Goal: Check status: Check status

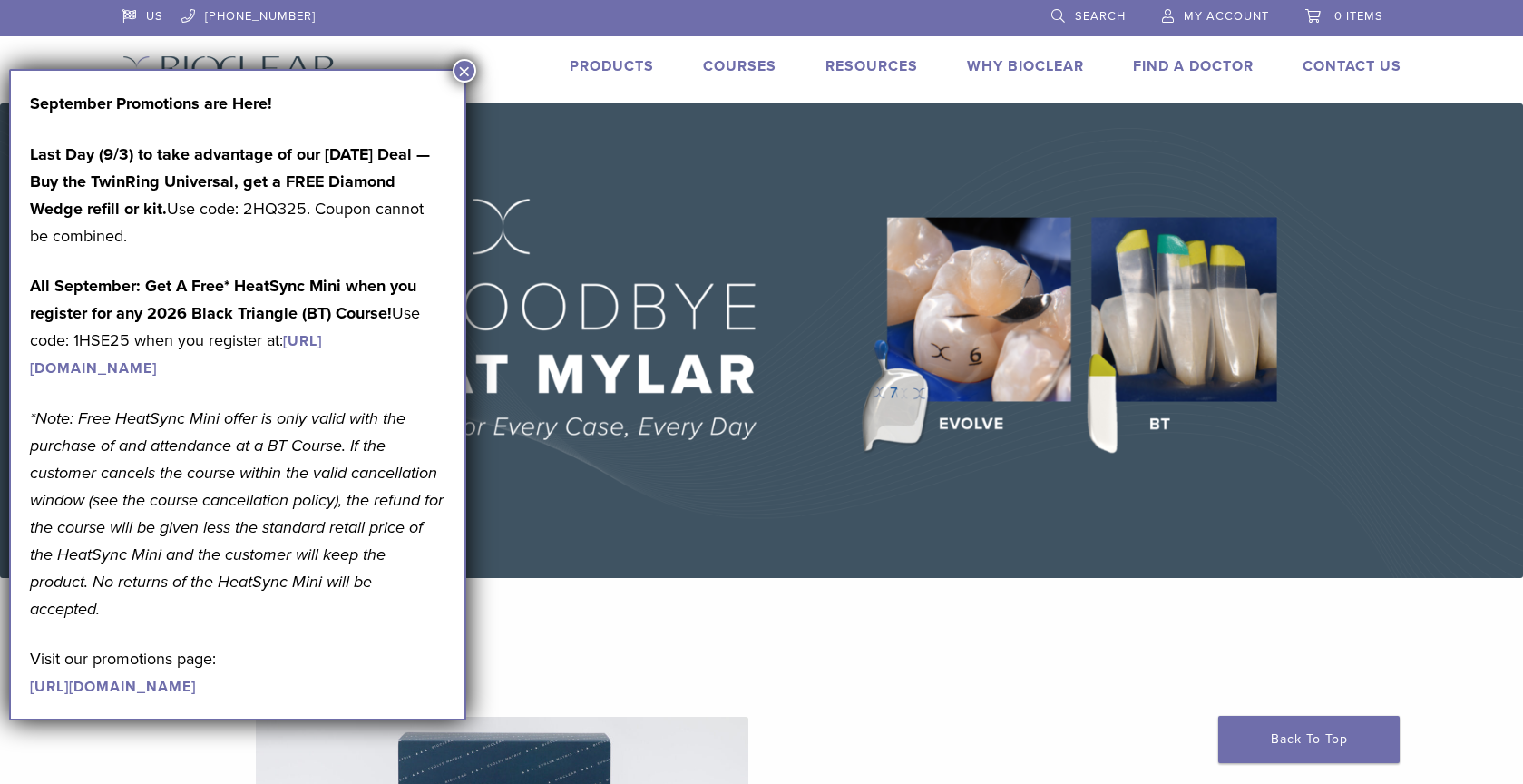
click at [1217, 13] on span "My Account" at bounding box center [1226, 16] width 85 height 14
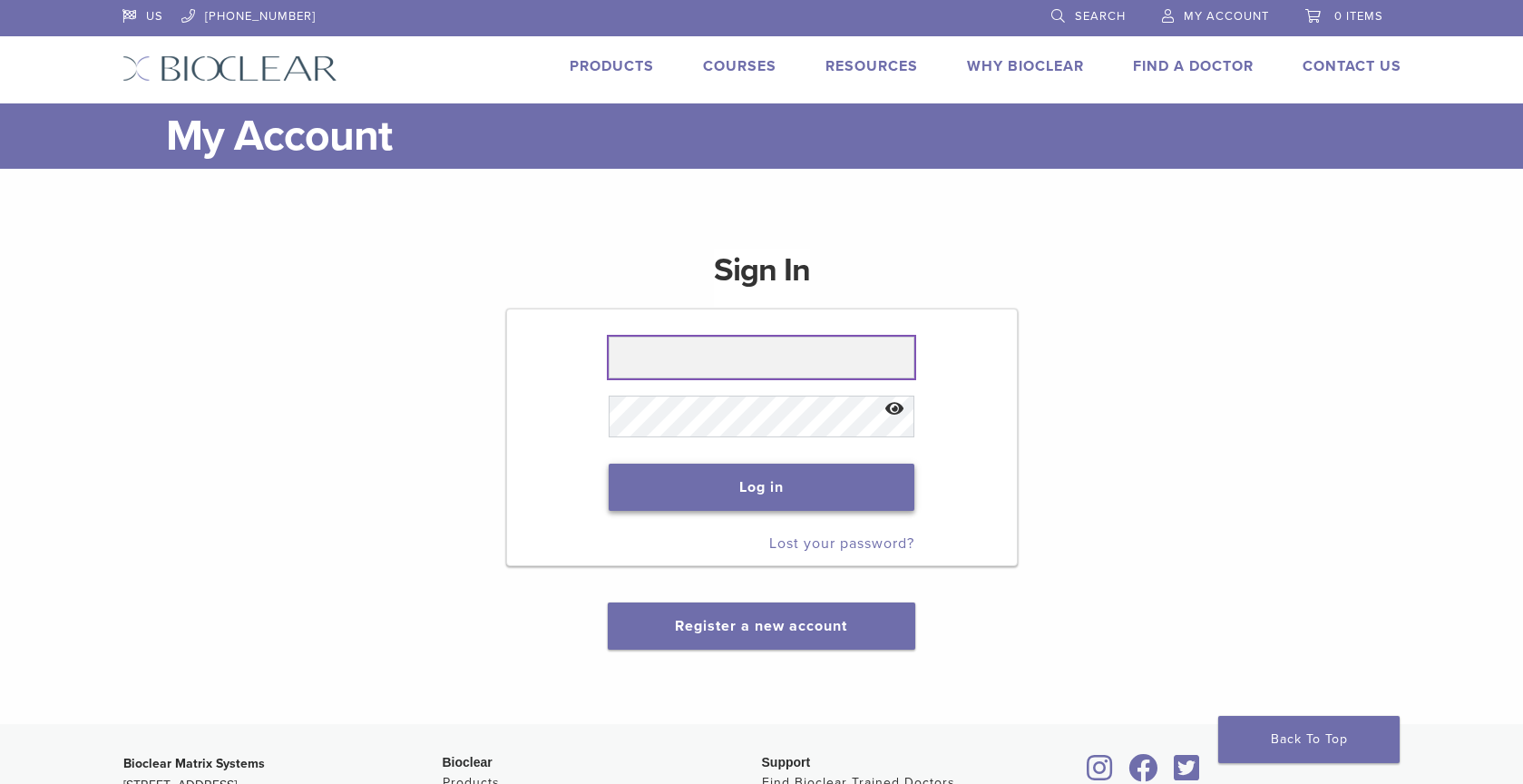
type input "**********"
click at [712, 489] on button "Log in" at bounding box center [762, 487] width 305 height 47
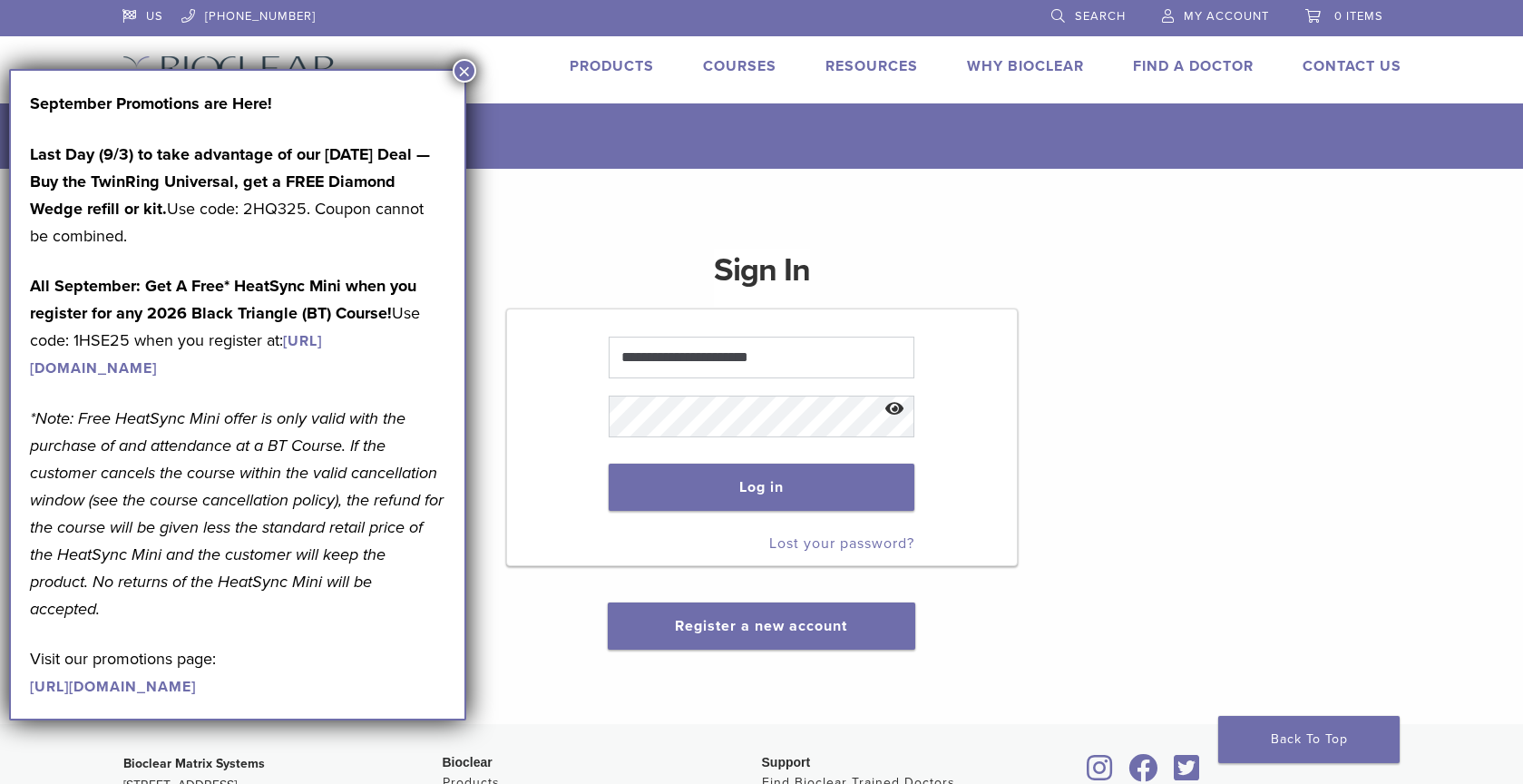
click at [461, 71] on button "×" at bounding box center [464, 71] width 24 height 24
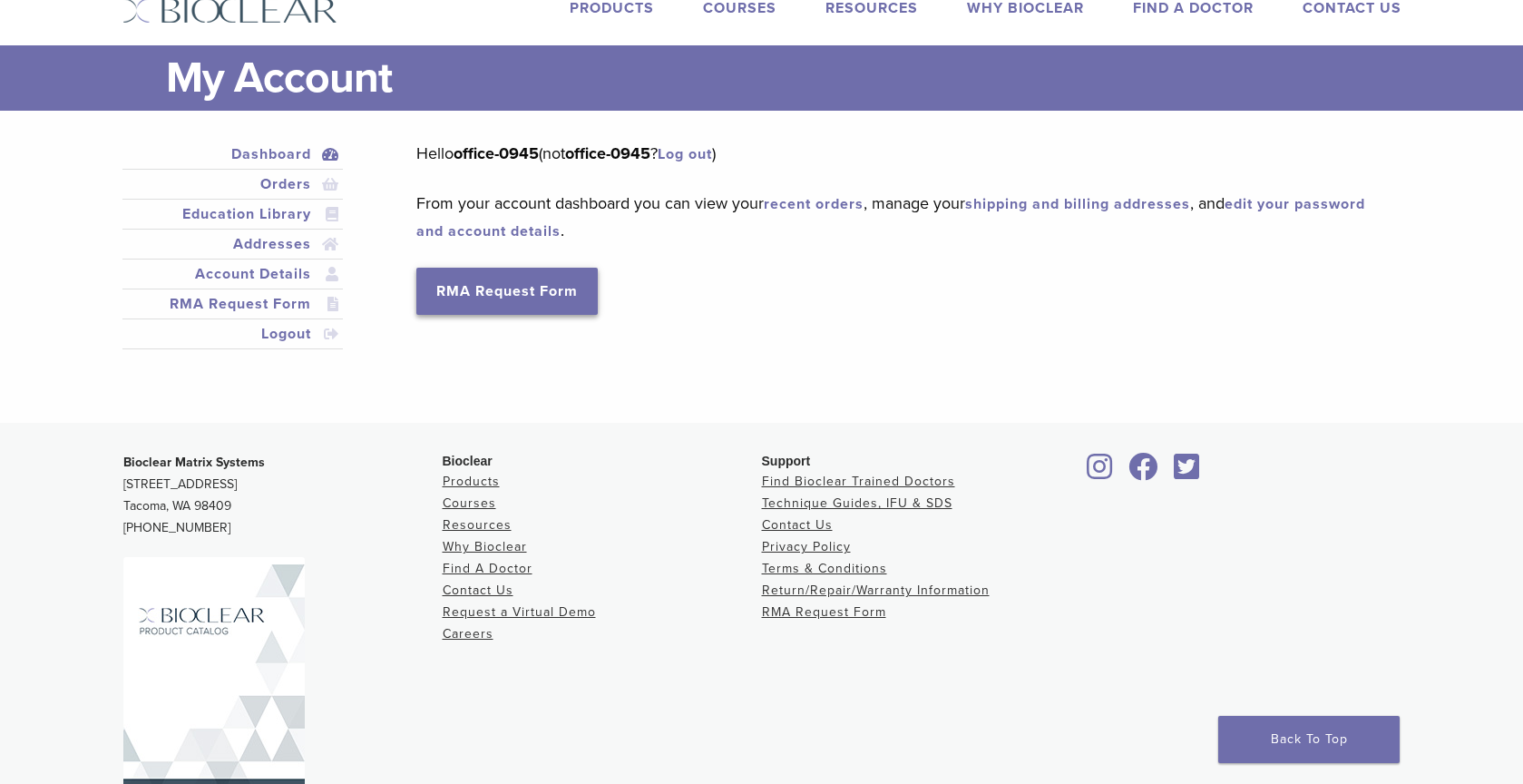
scroll to position [90, 0]
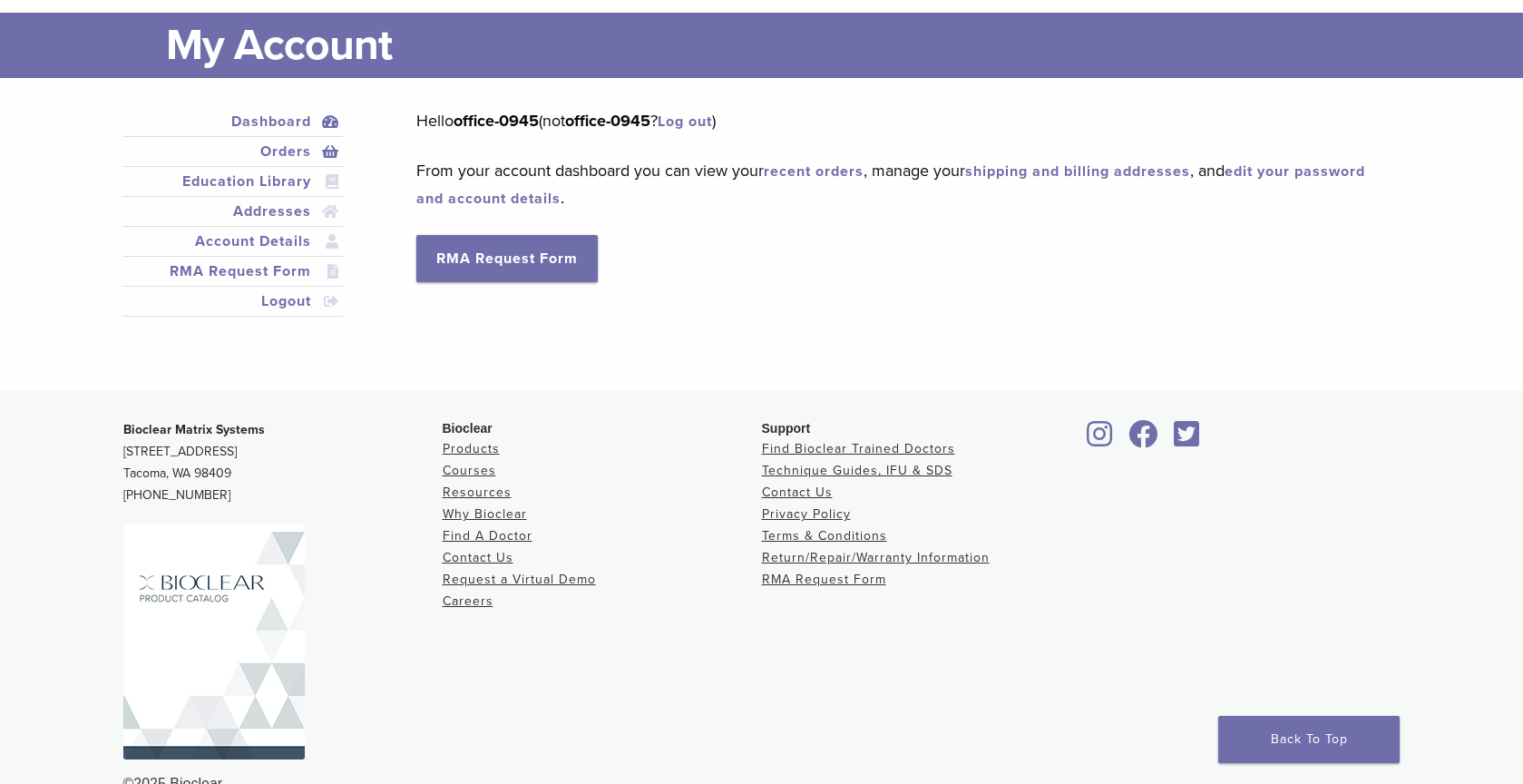
click at [287, 148] on link "Orders" at bounding box center [233, 151] width 214 height 22
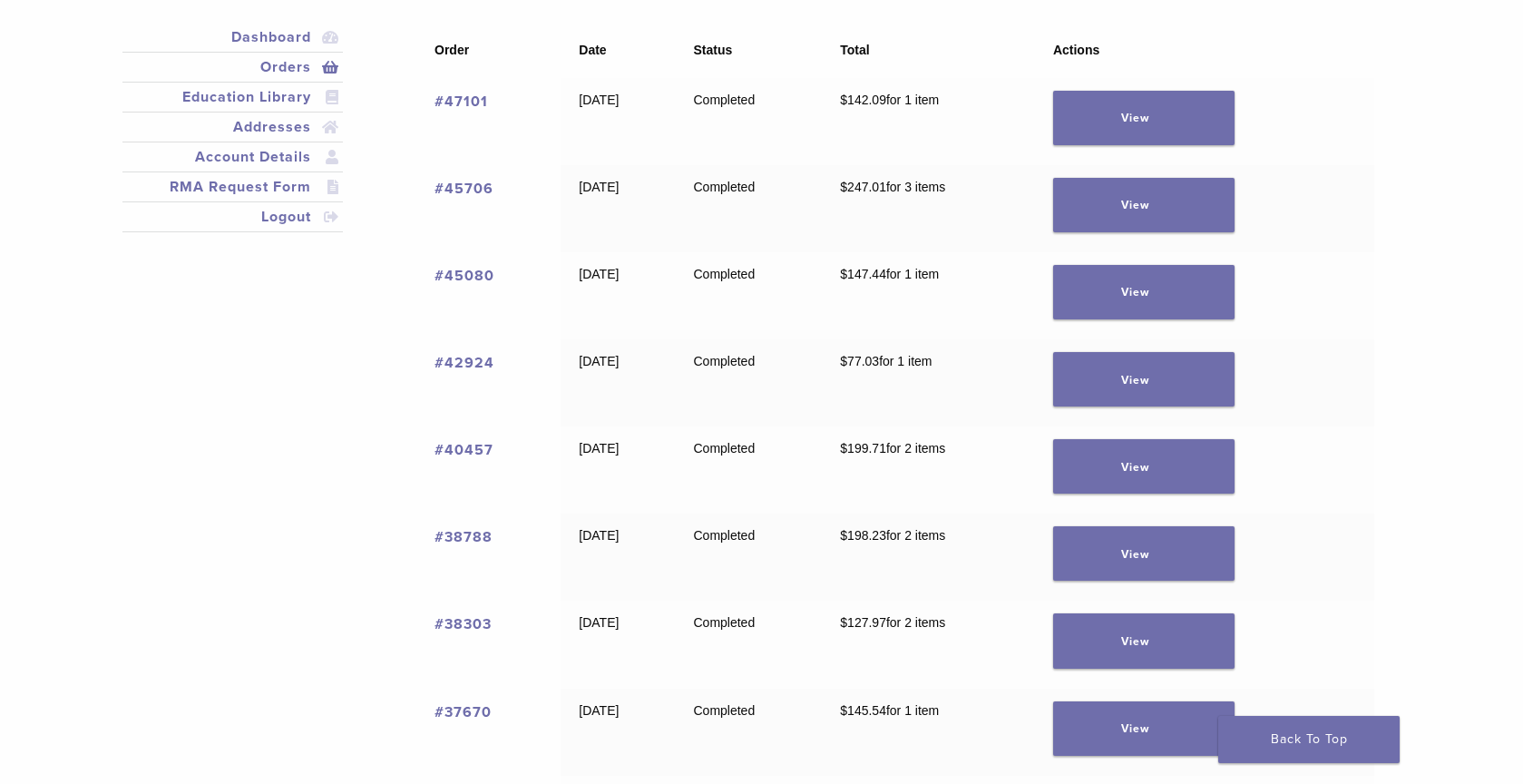
scroll to position [182, 0]
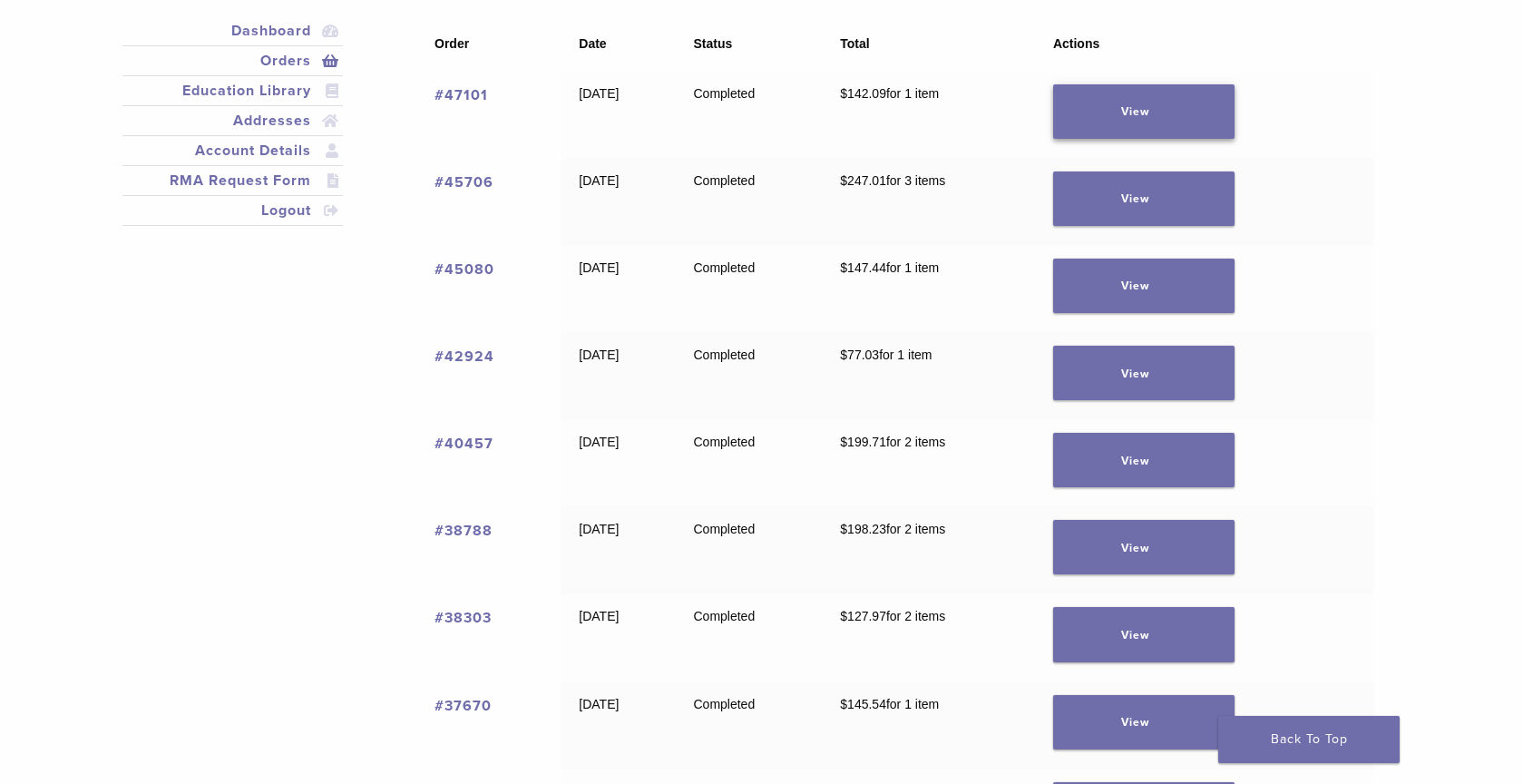
click at [1177, 113] on link "View" at bounding box center [1144, 112] width 182 height 55
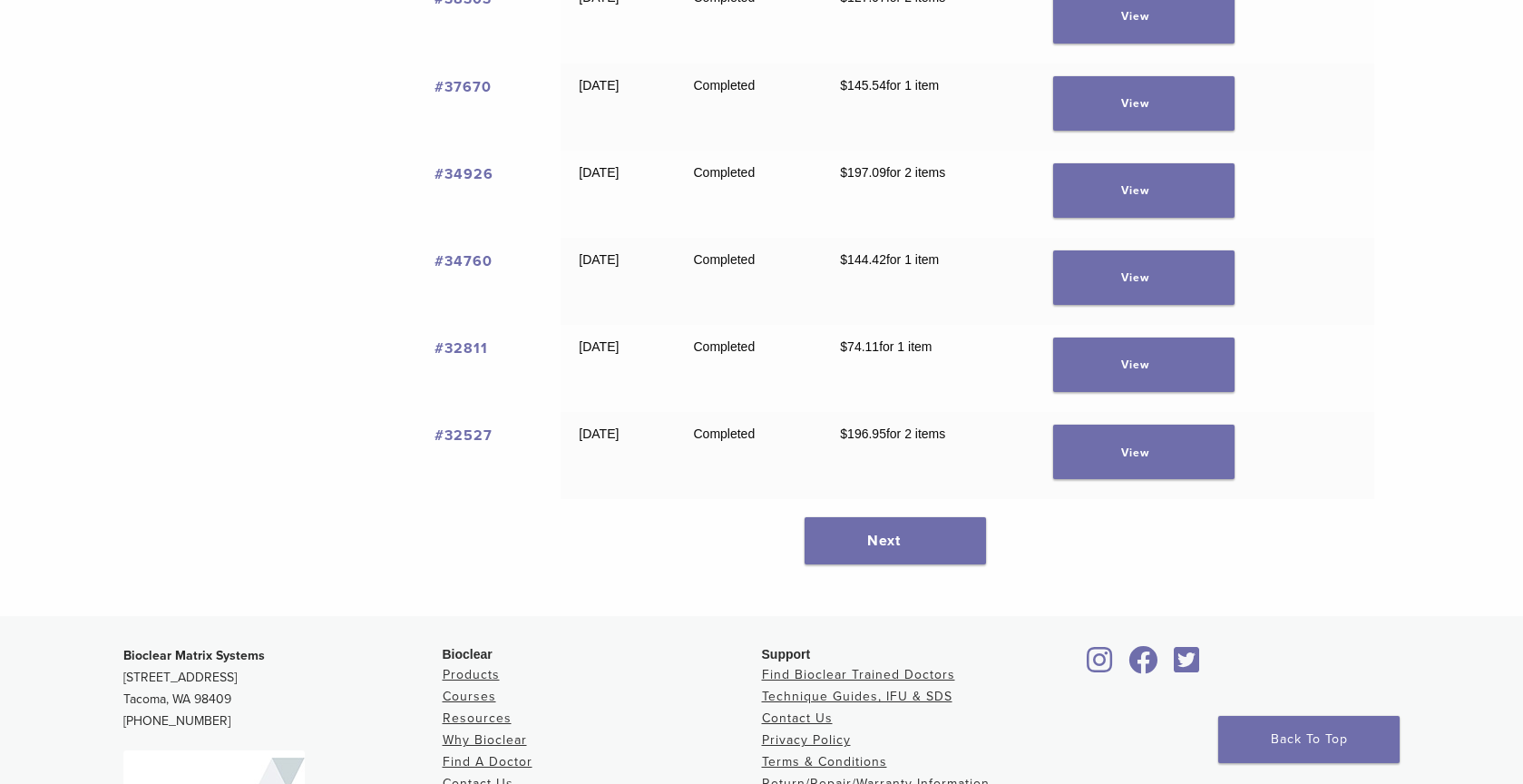
scroll to position [816, 0]
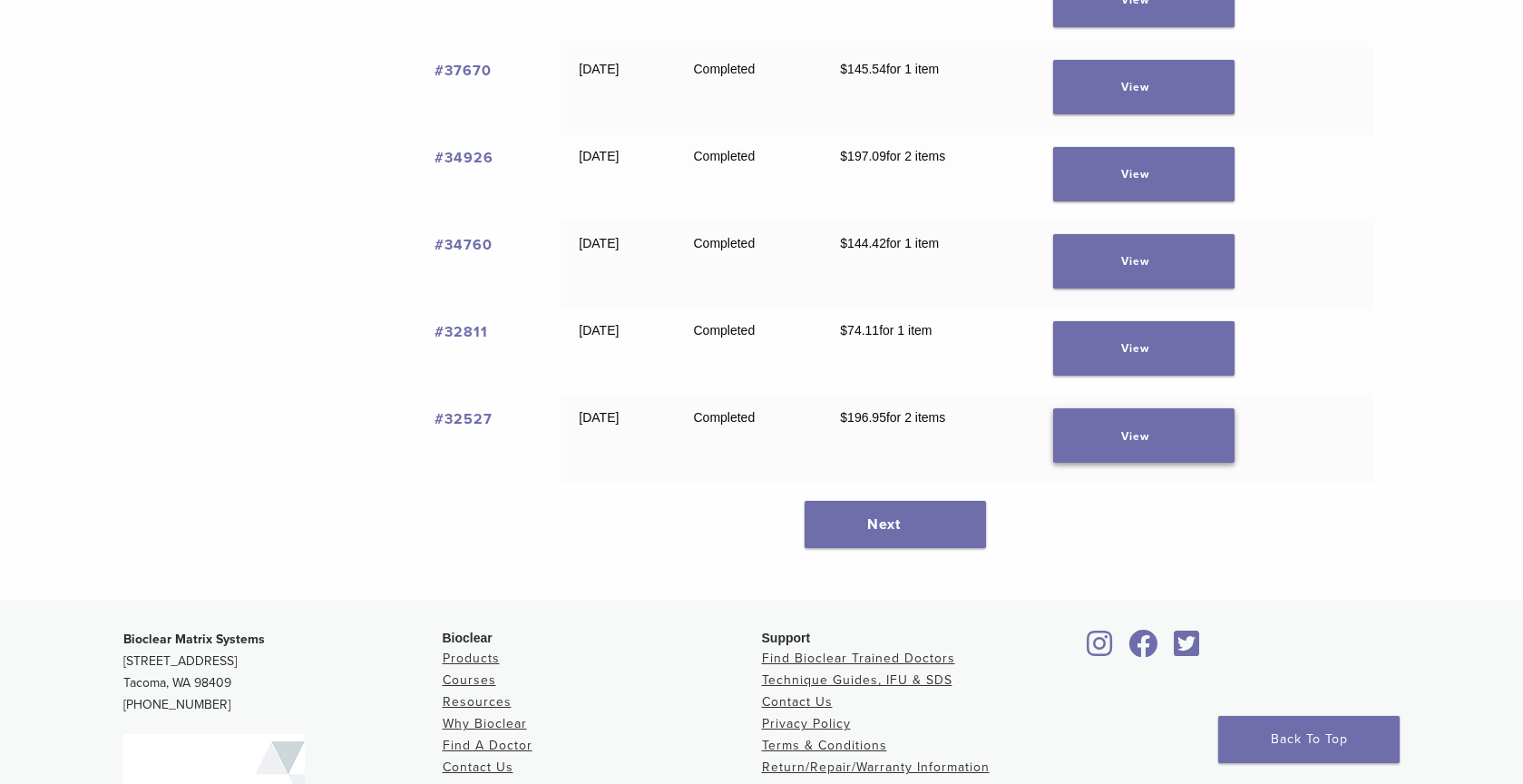
click at [1173, 437] on link "View" at bounding box center [1144, 435] width 182 height 55
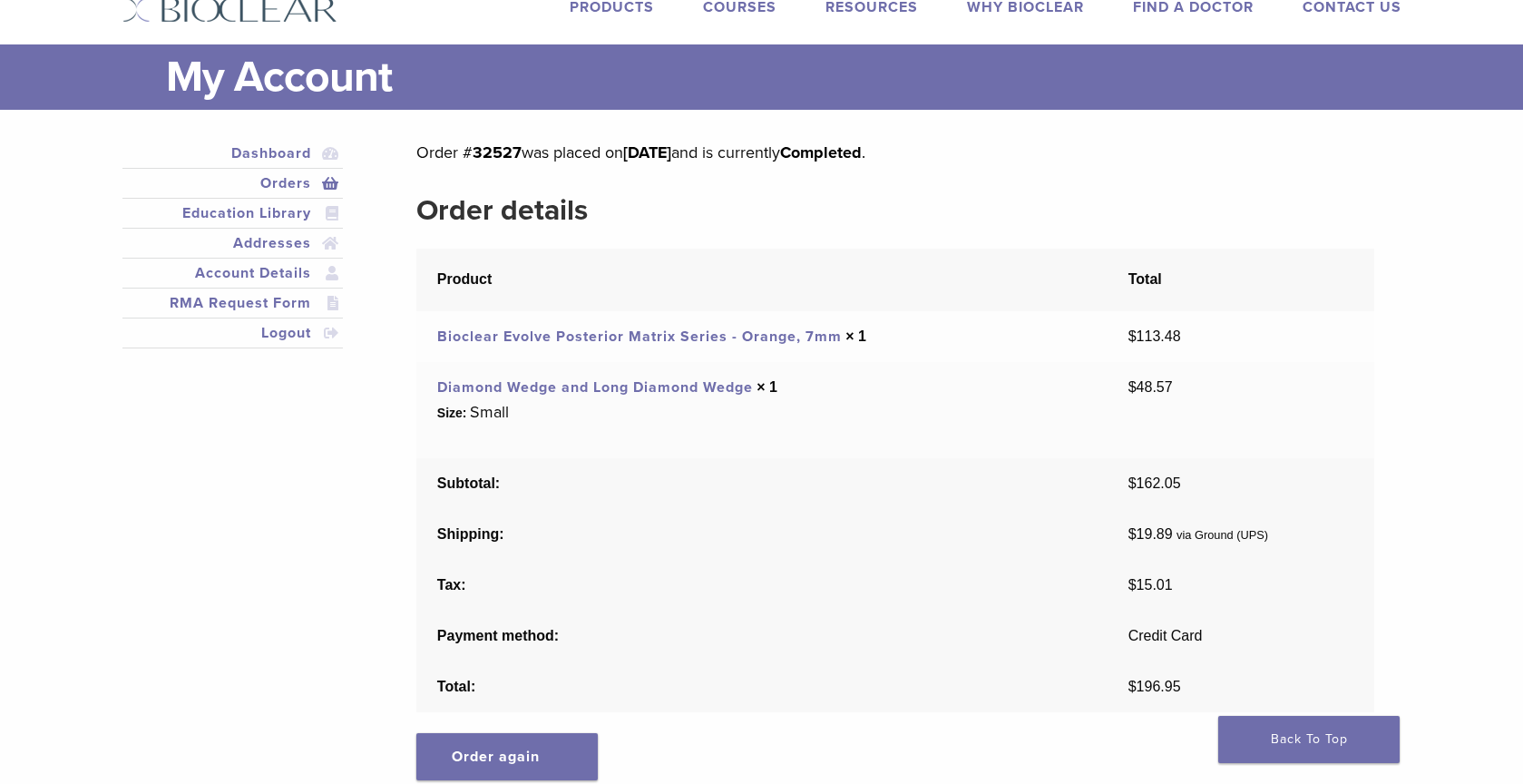
scroll to position [90, 0]
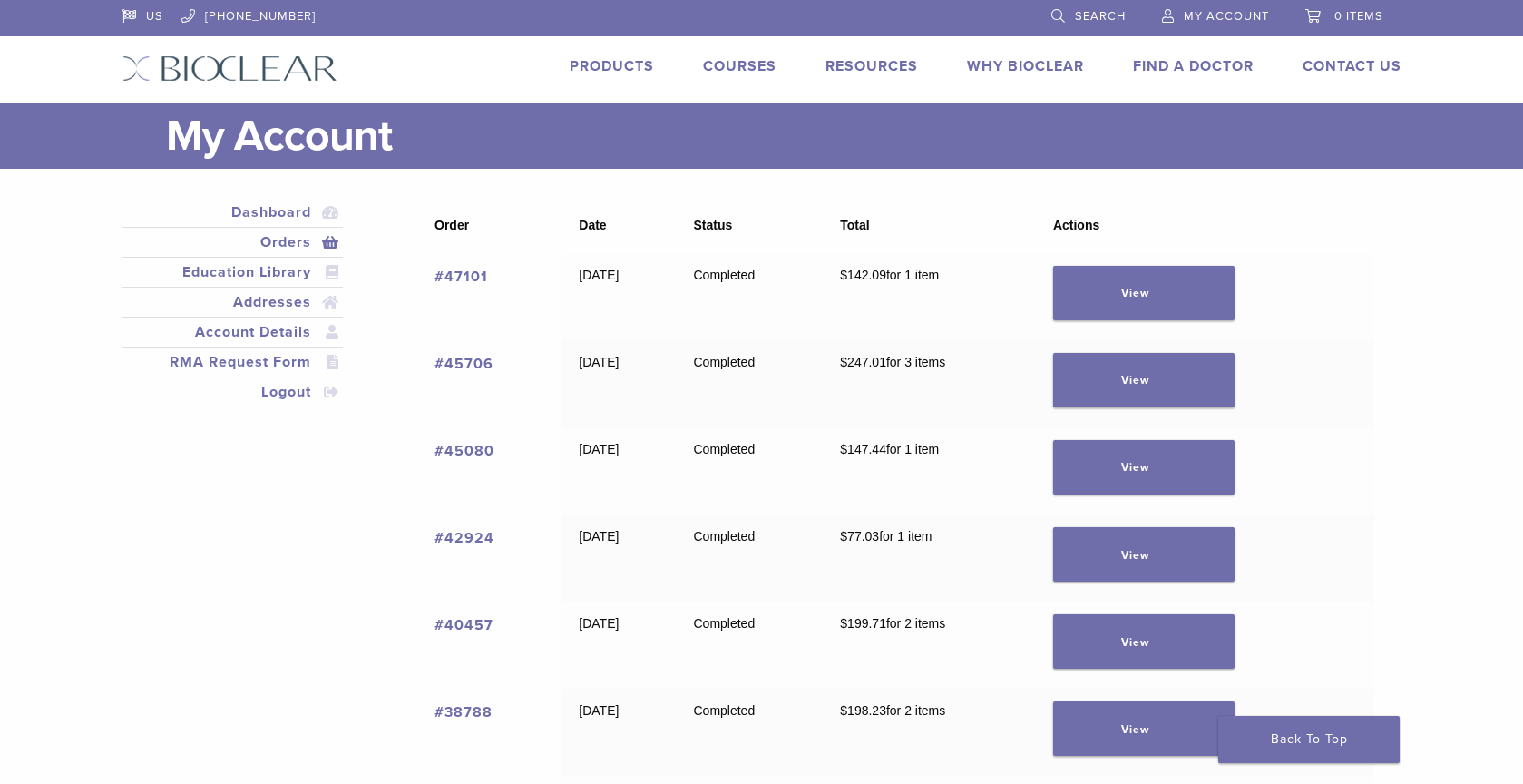
scroll to position [816, 0]
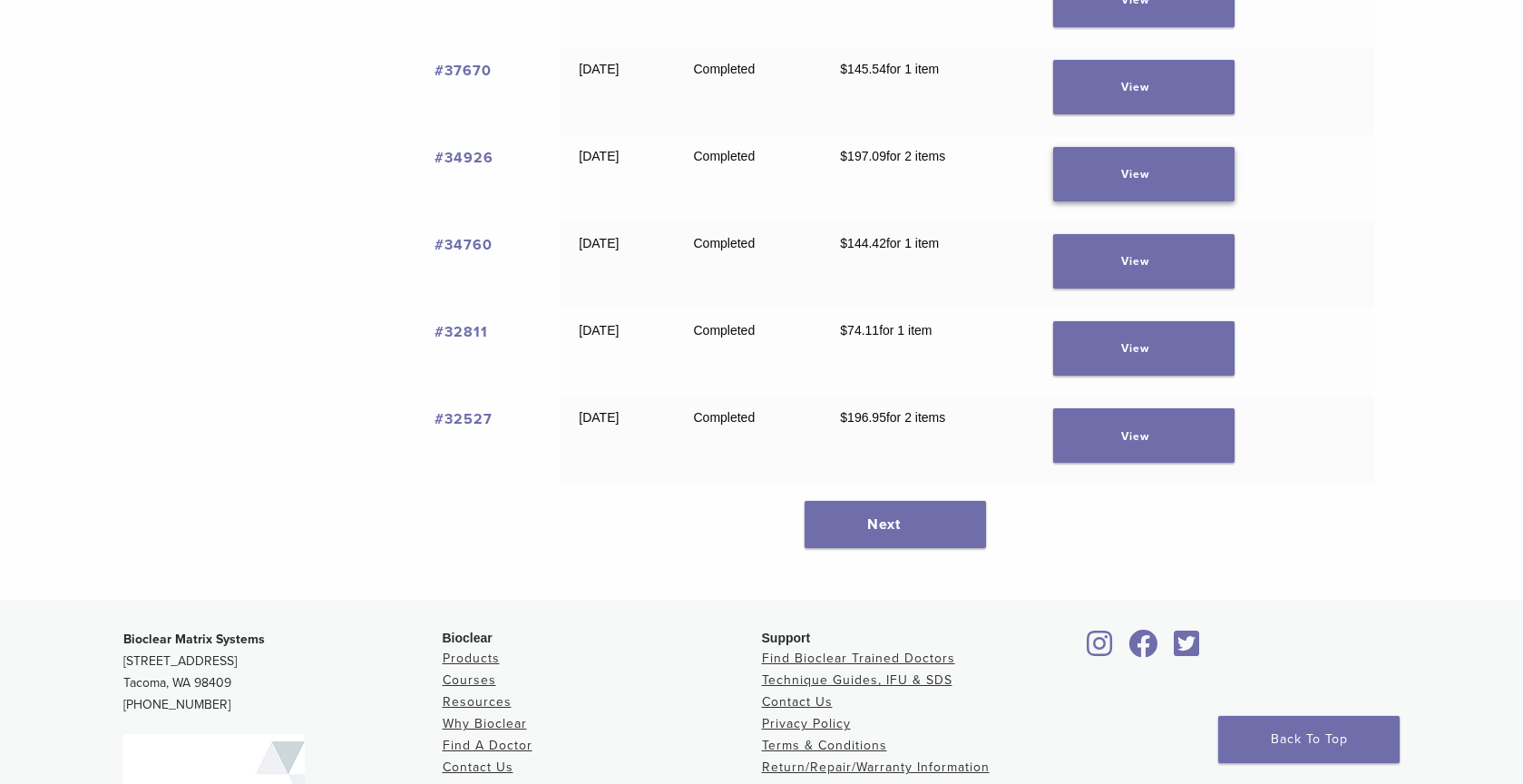
click at [1173, 174] on link "View" at bounding box center [1144, 174] width 182 height 55
